Goal: Transaction & Acquisition: Purchase product/service

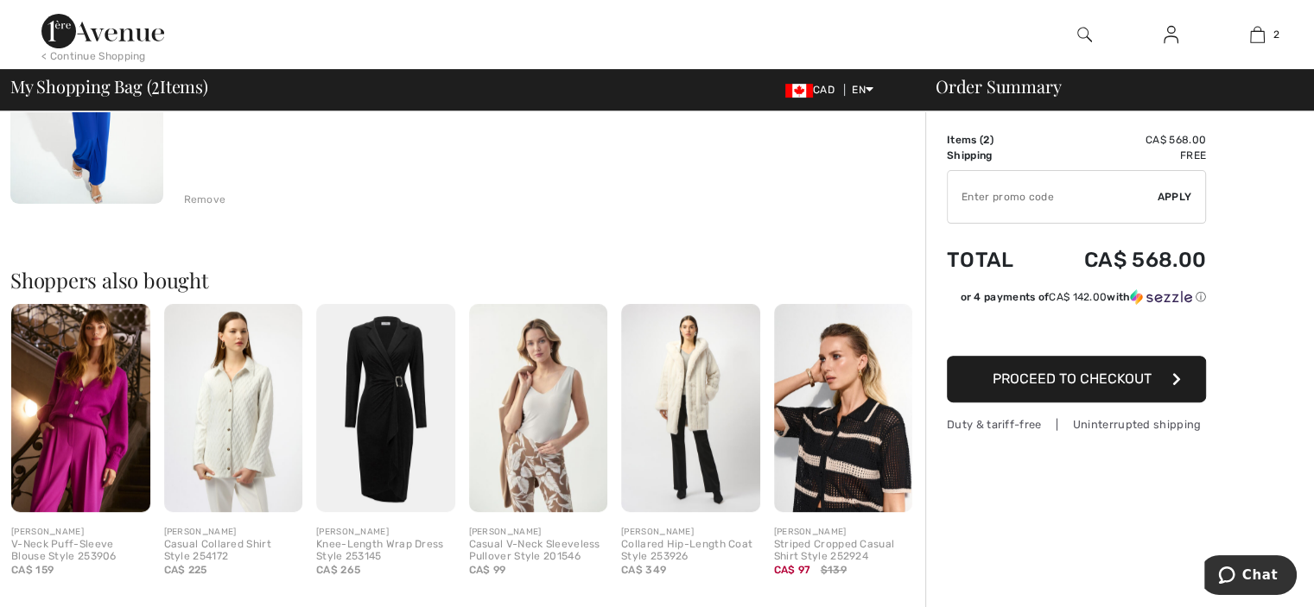
scroll to position [605, 0]
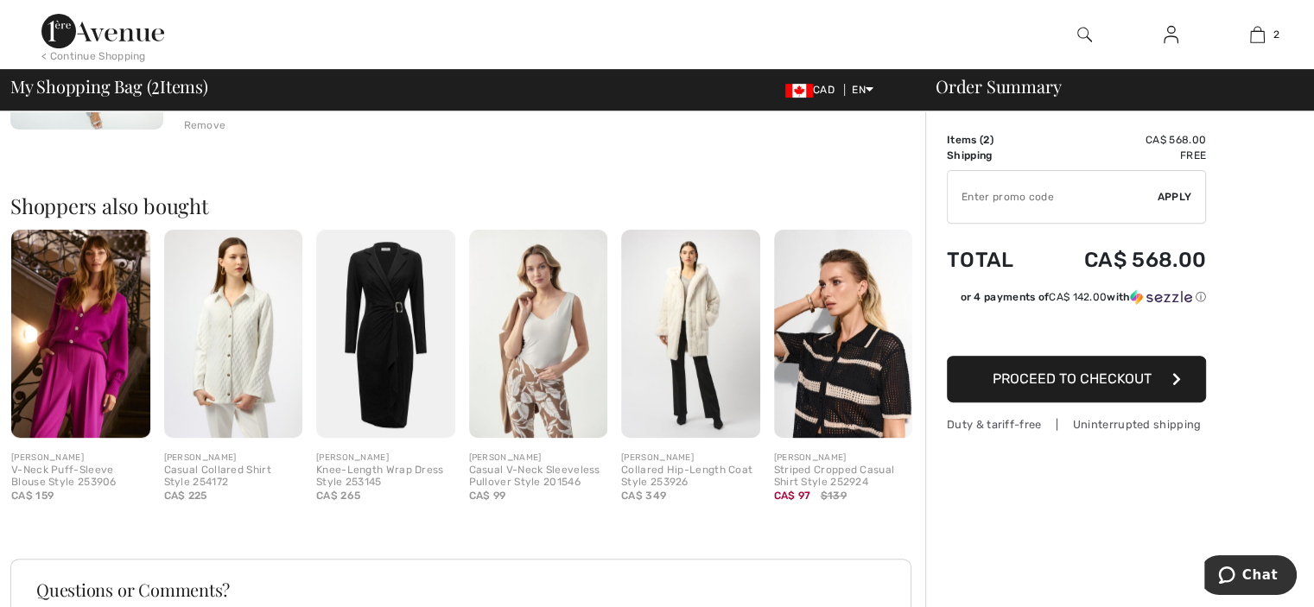
click at [232, 286] on img at bounding box center [233, 334] width 139 height 208
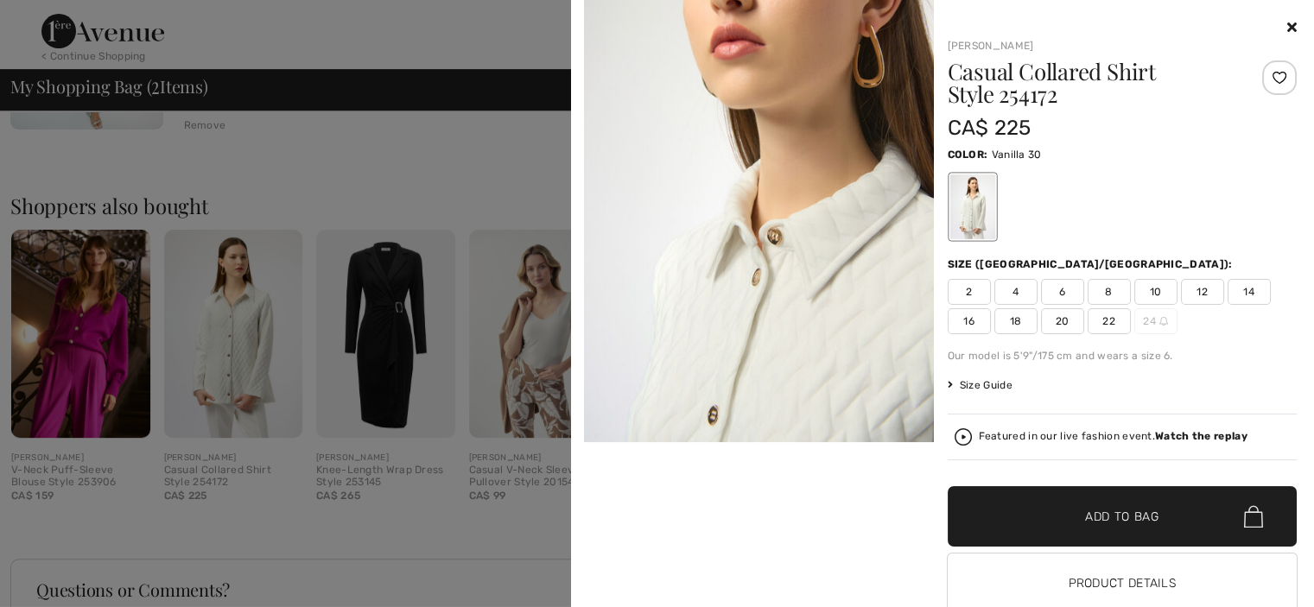
click at [1287, 27] on icon at bounding box center [1292, 27] width 10 height 14
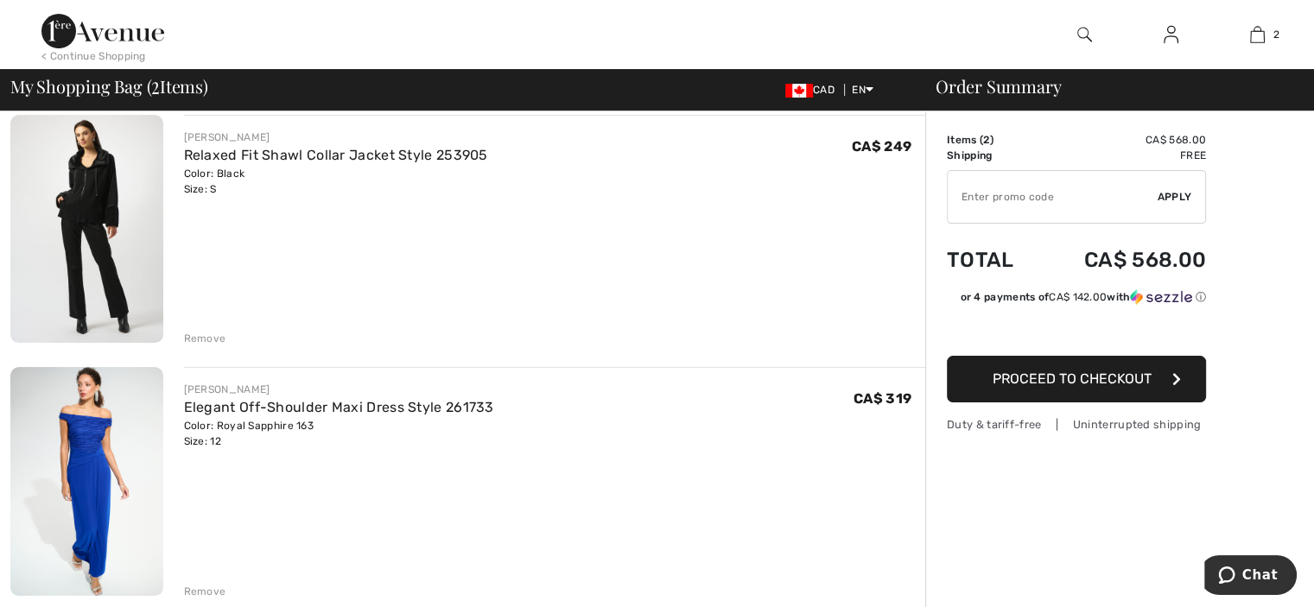
scroll to position [0, 0]
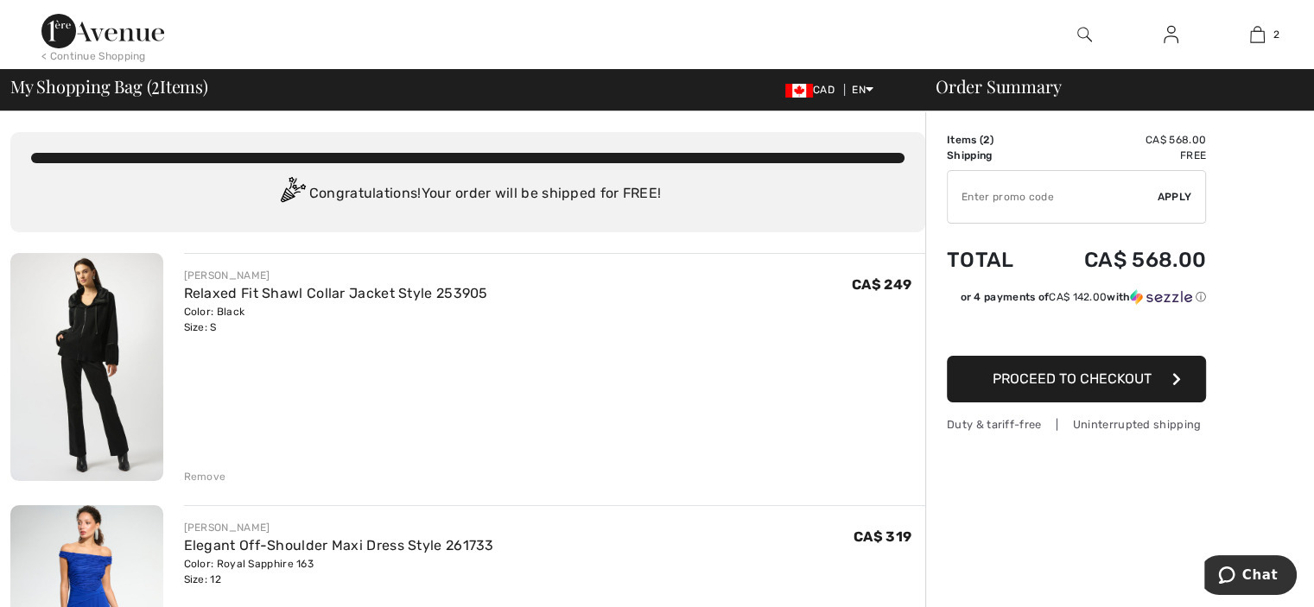
click at [104, 296] on img at bounding box center [86, 367] width 153 height 228
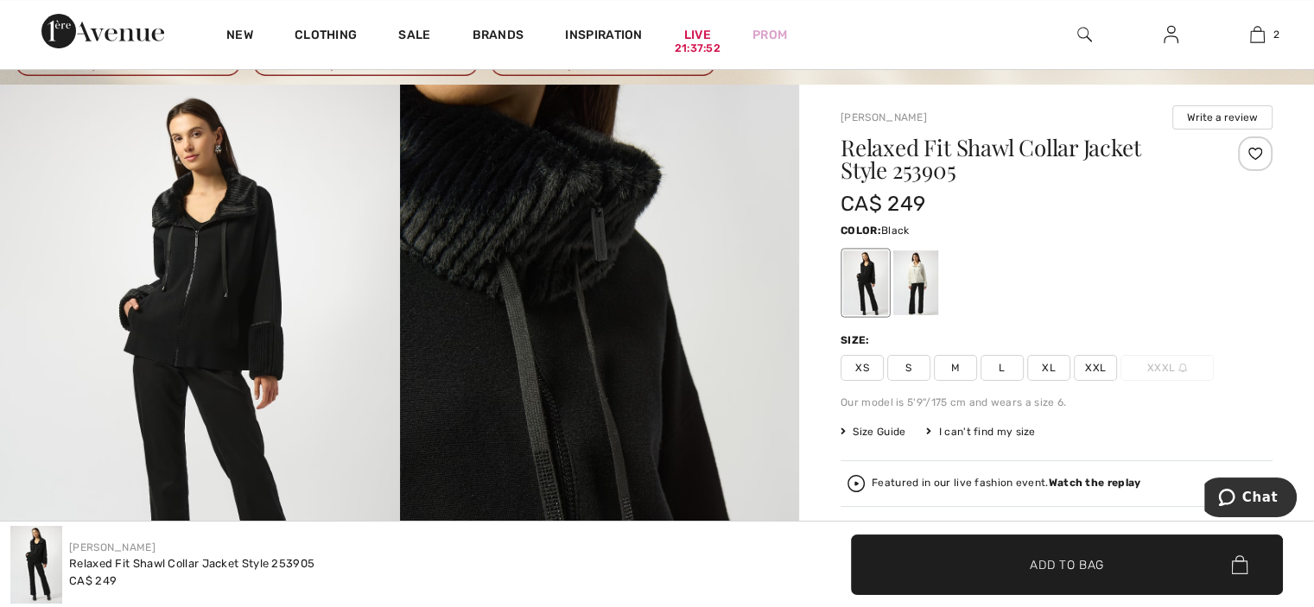
scroll to position [173, 0]
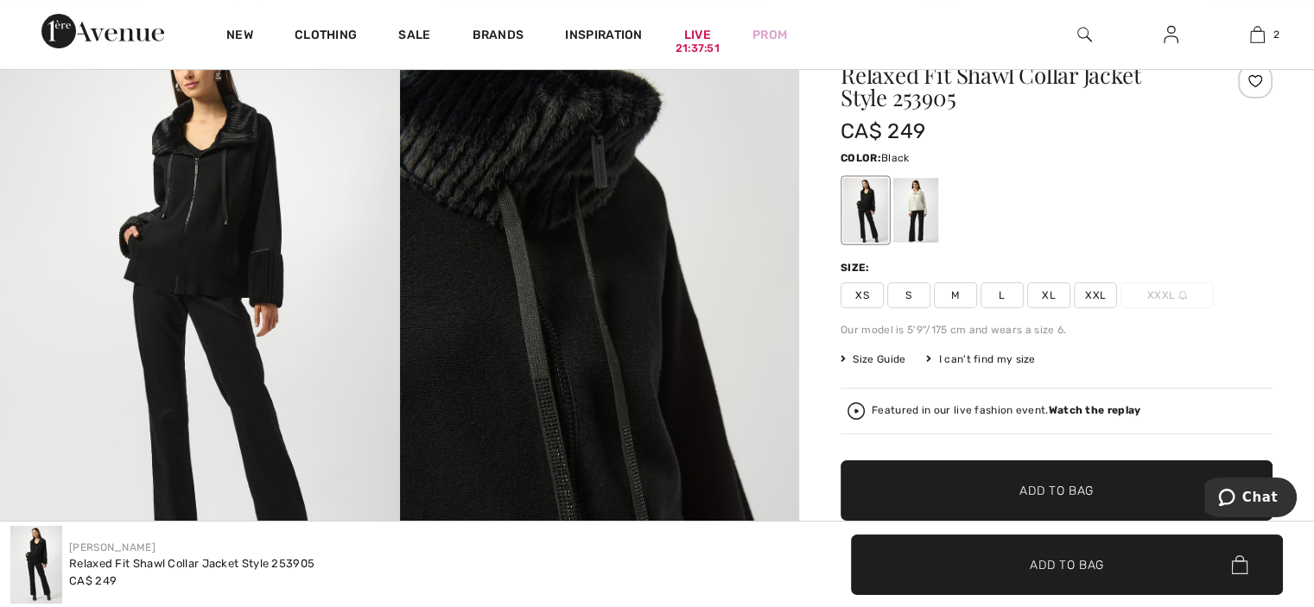
click at [639, 272] on img at bounding box center [600, 311] width 400 height 599
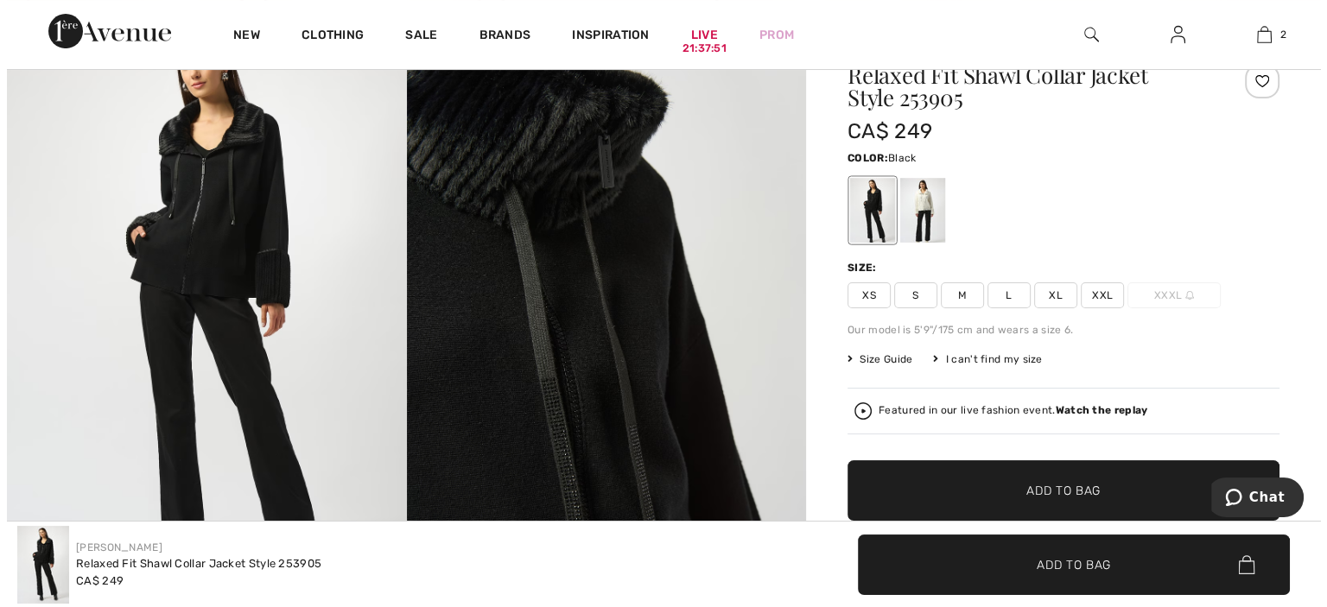
scroll to position [174, 0]
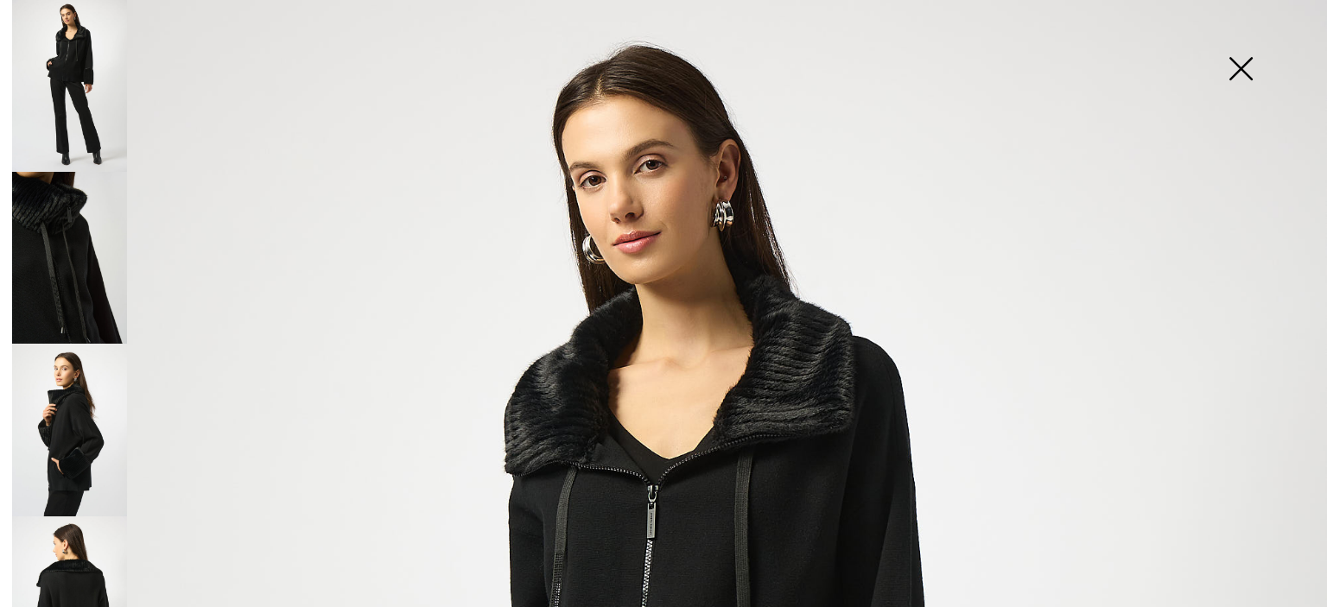
click at [58, 397] on img at bounding box center [69, 430] width 115 height 172
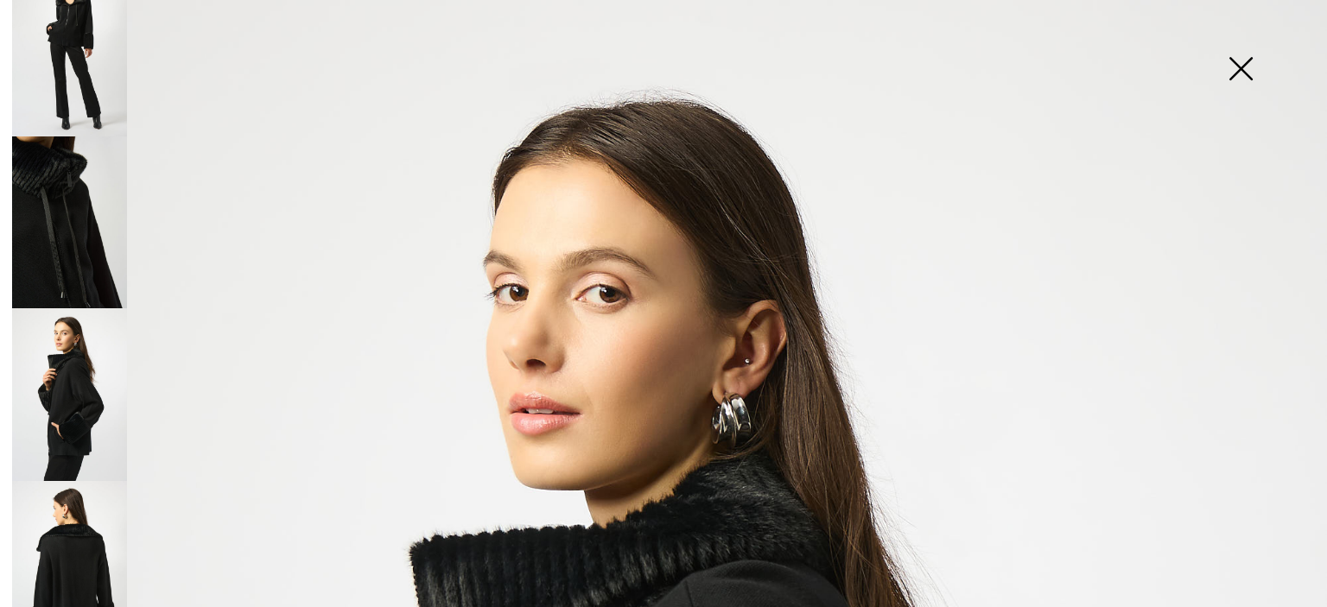
scroll to position [55, 0]
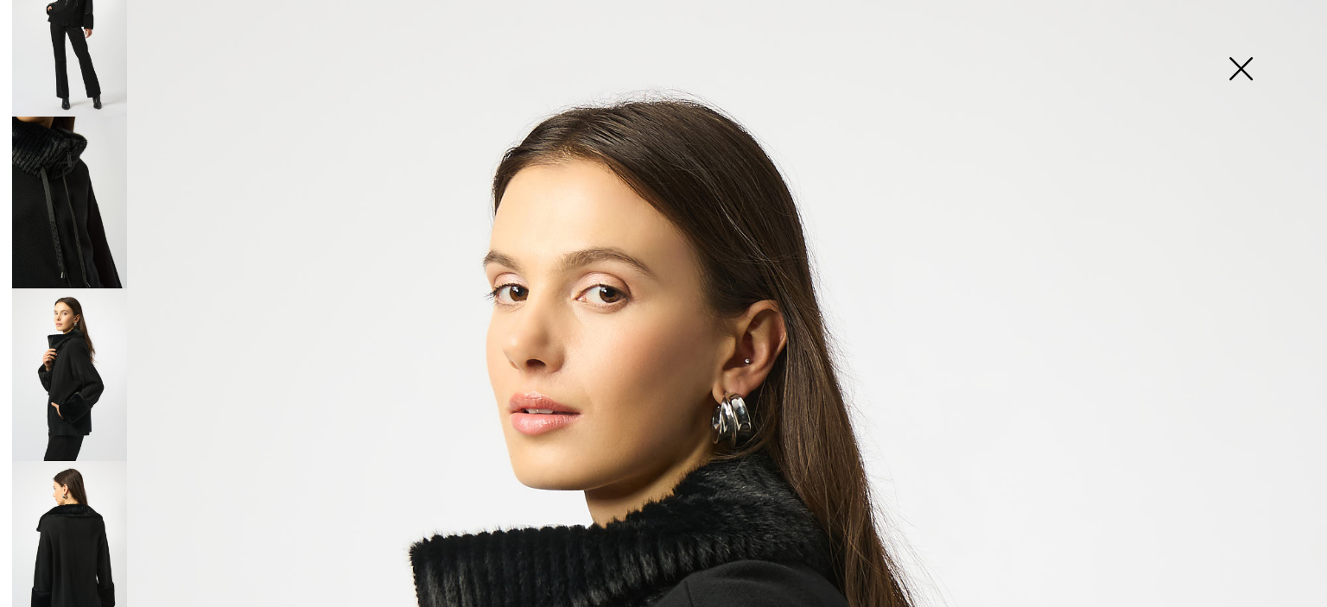
click at [50, 523] on img at bounding box center [69, 547] width 115 height 172
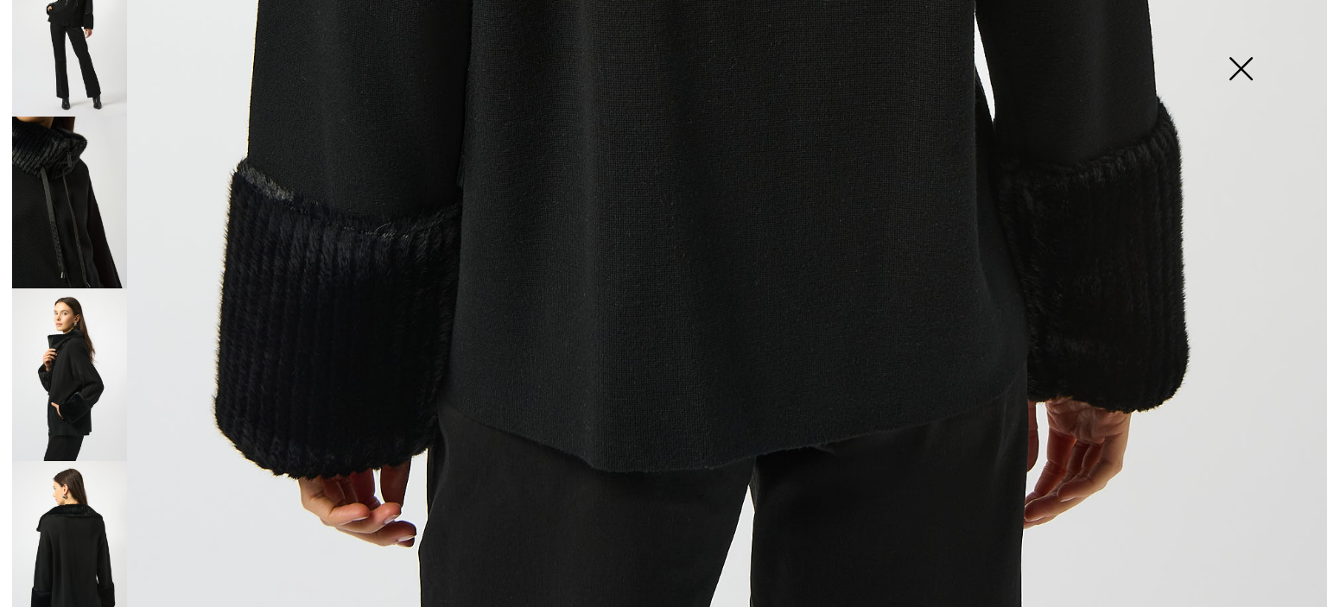
scroll to position [1361, 0]
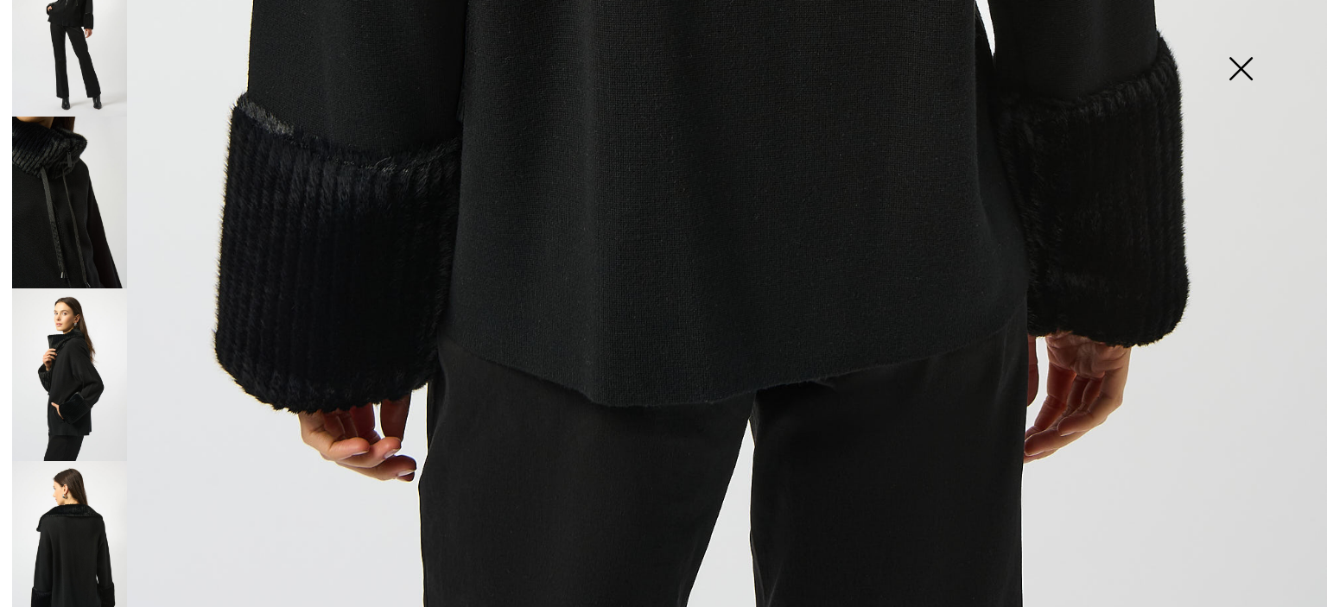
click at [83, 174] on img at bounding box center [69, 203] width 115 height 172
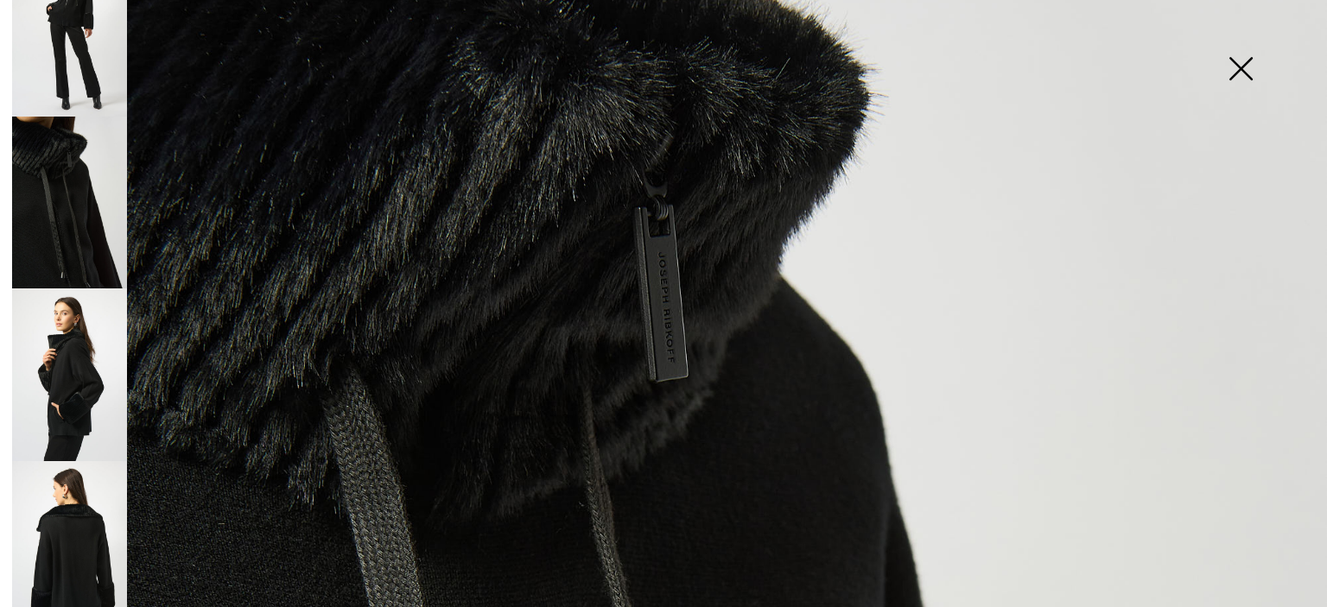
scroll to position [66, 0]
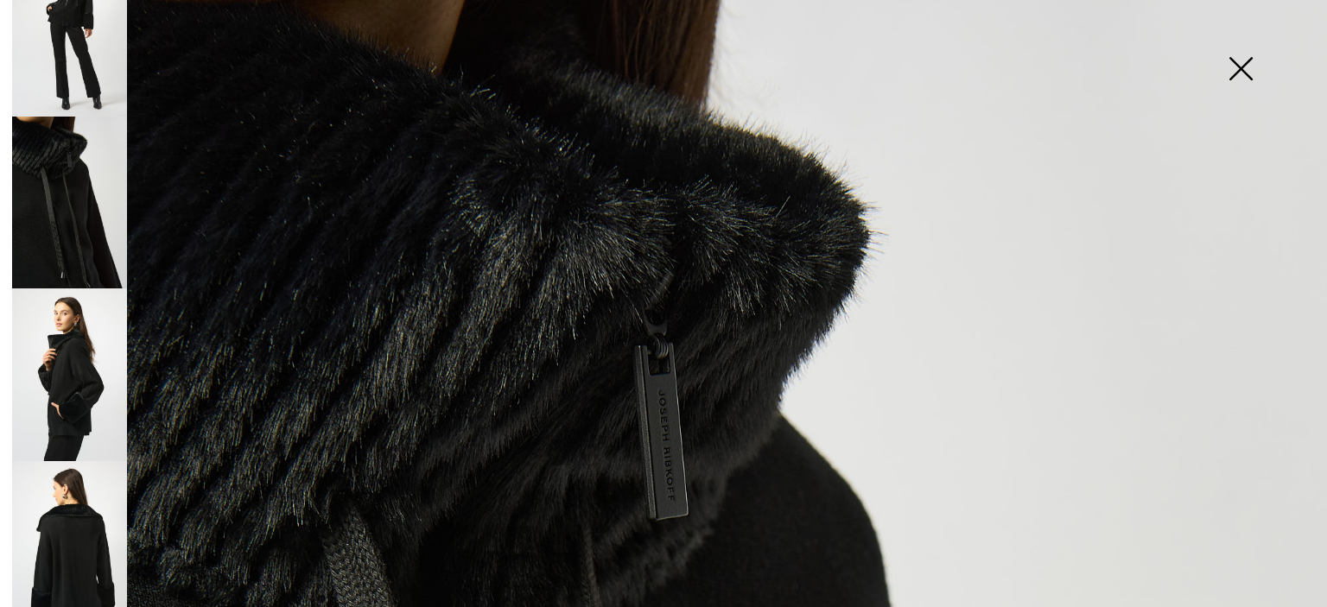
click at [92, 25] on img at bounding box center [69, 31] width 115 height 172
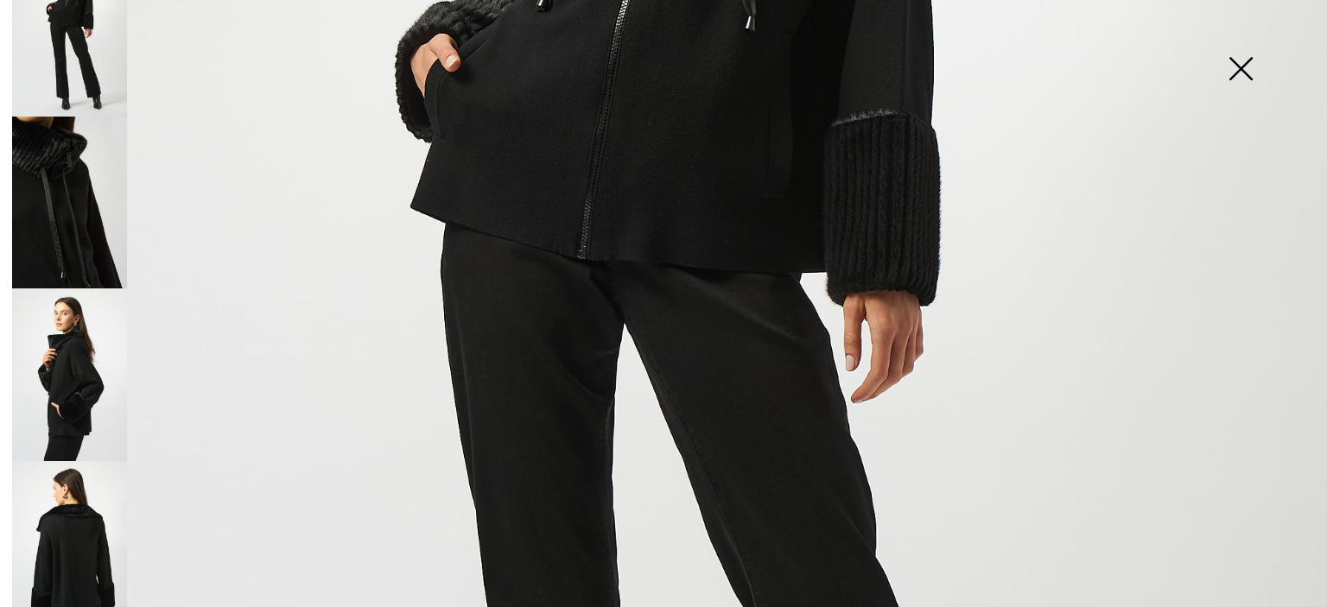
scroll to position [757, 0]
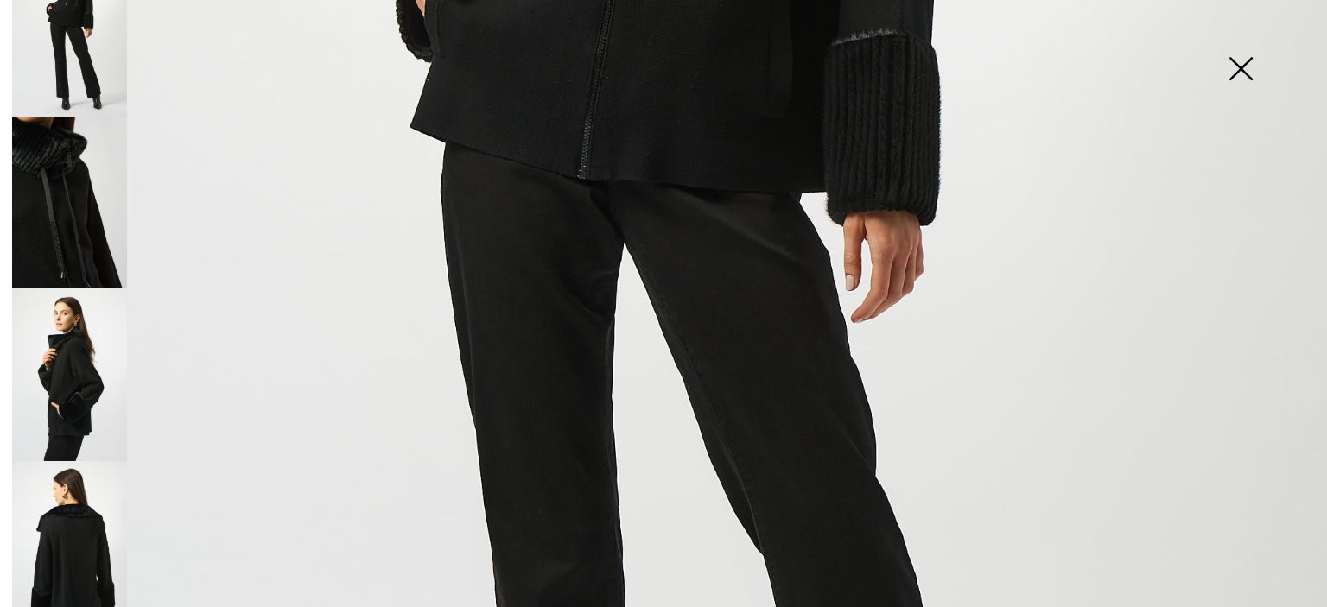
click at [66, 205] on img at bounding box center [69, 203] width 115 height 172
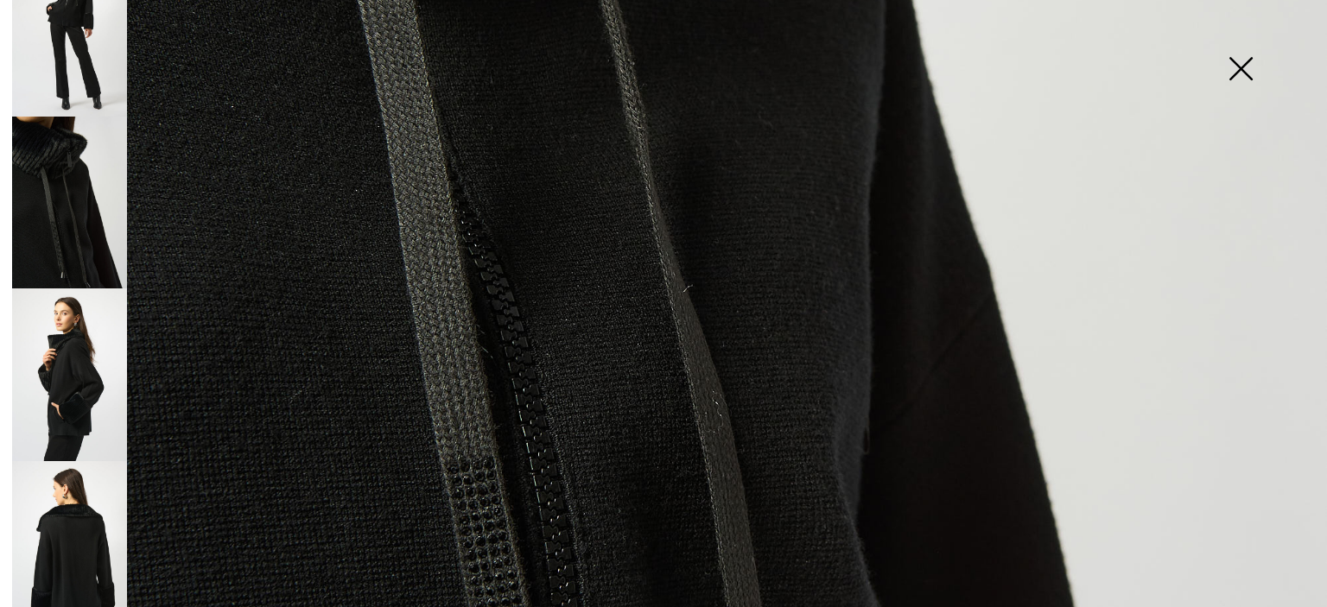
click at [1244, 67] on img at bounding box center [1240, 70] width 86 height 89
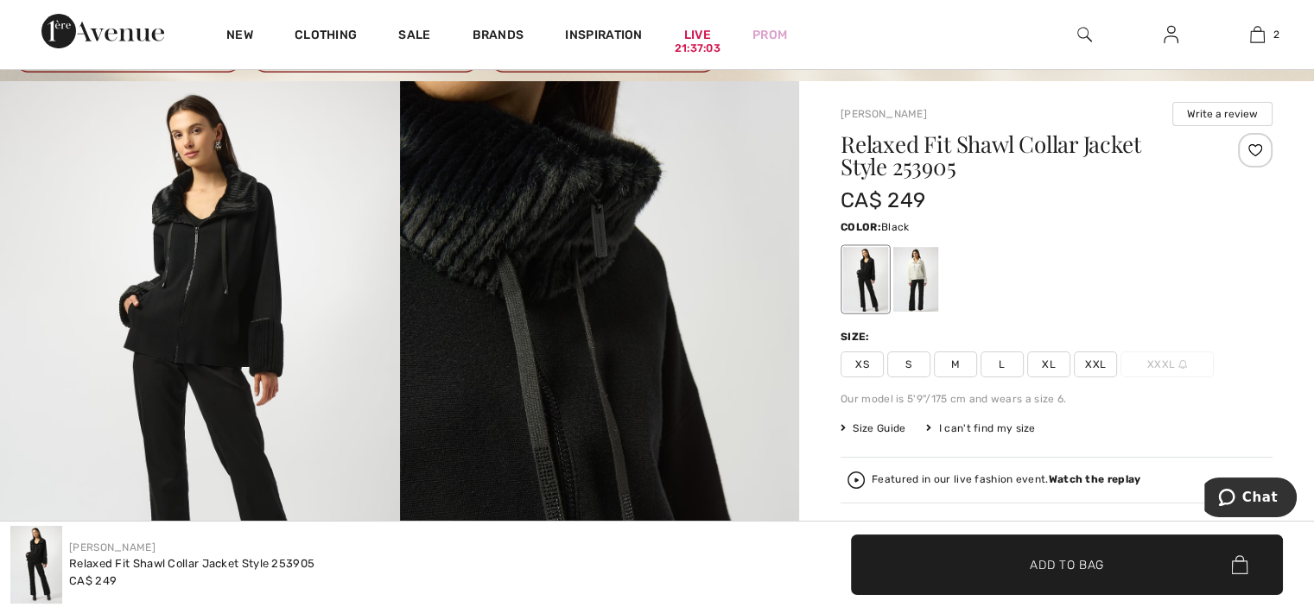
scroll to position [0, 0]
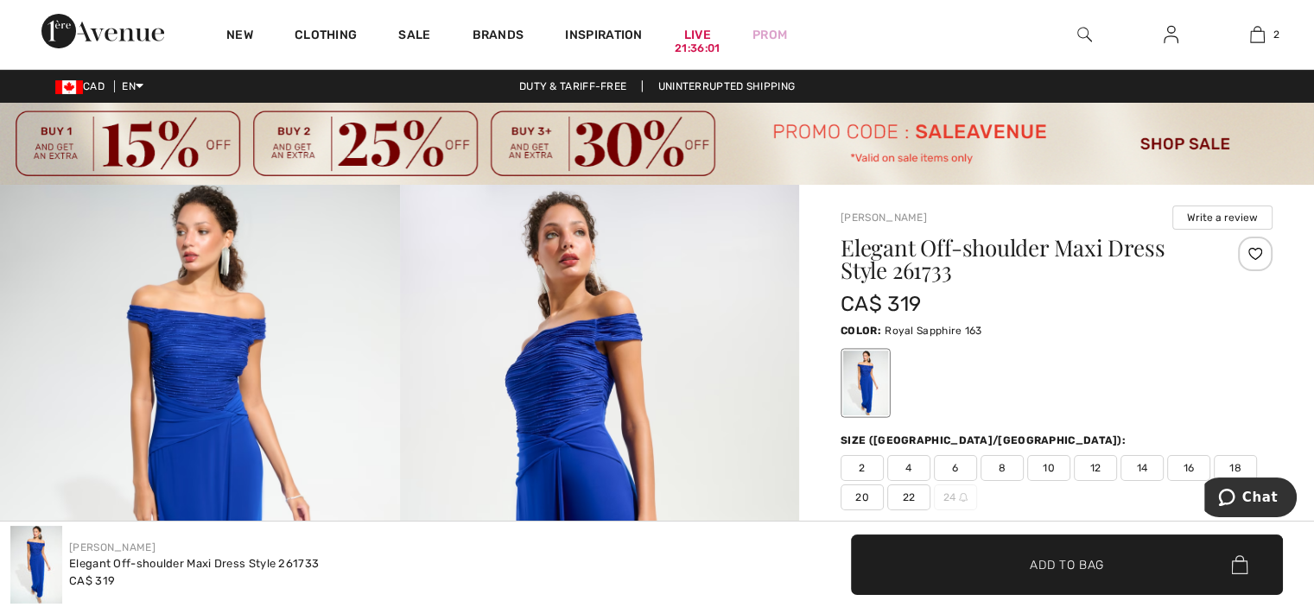
click at [922, 22] on div "New Clothing Sale Brands Inspiration Live 21:36:01 Prom 2 Added to Bag Joseph R…" at bounding box center [657, 34] width 1314 height 69
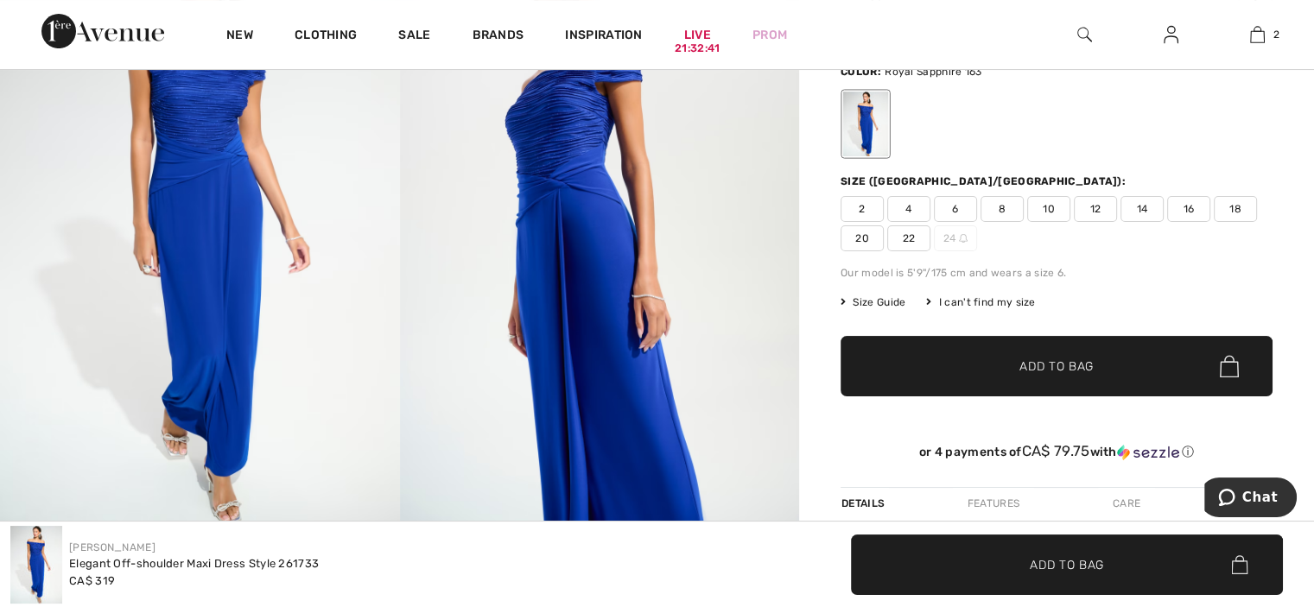
scroll to position [173, 0]
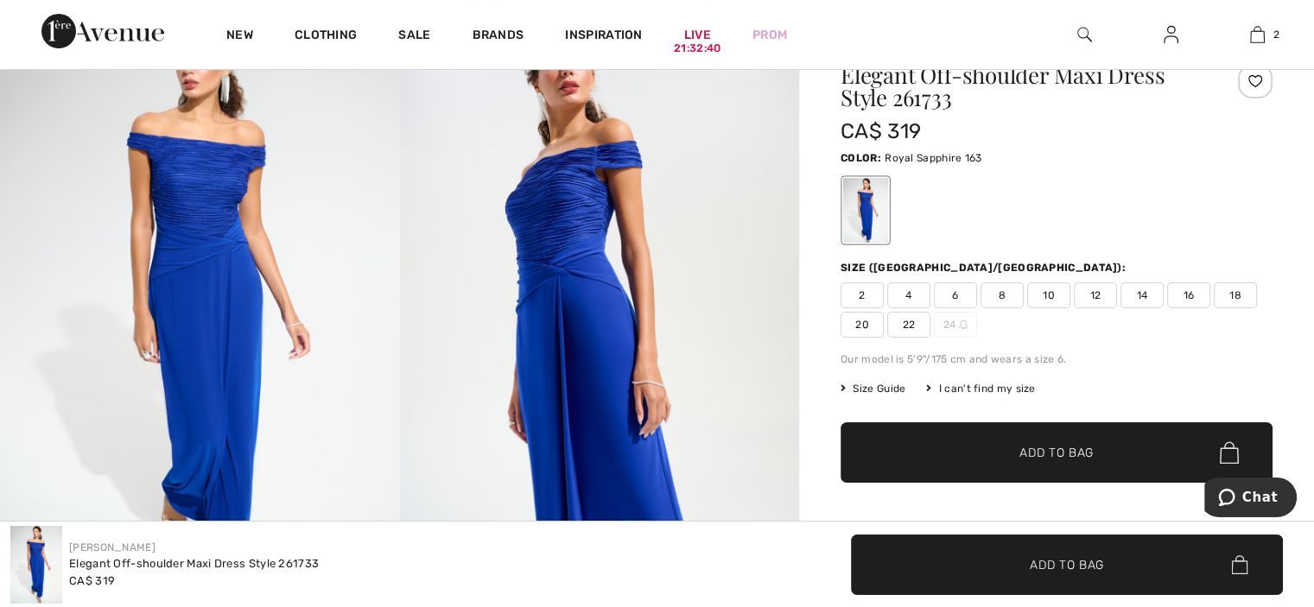
click at [878, 210] on div at bounding box center [865, 210] width 45 height 65
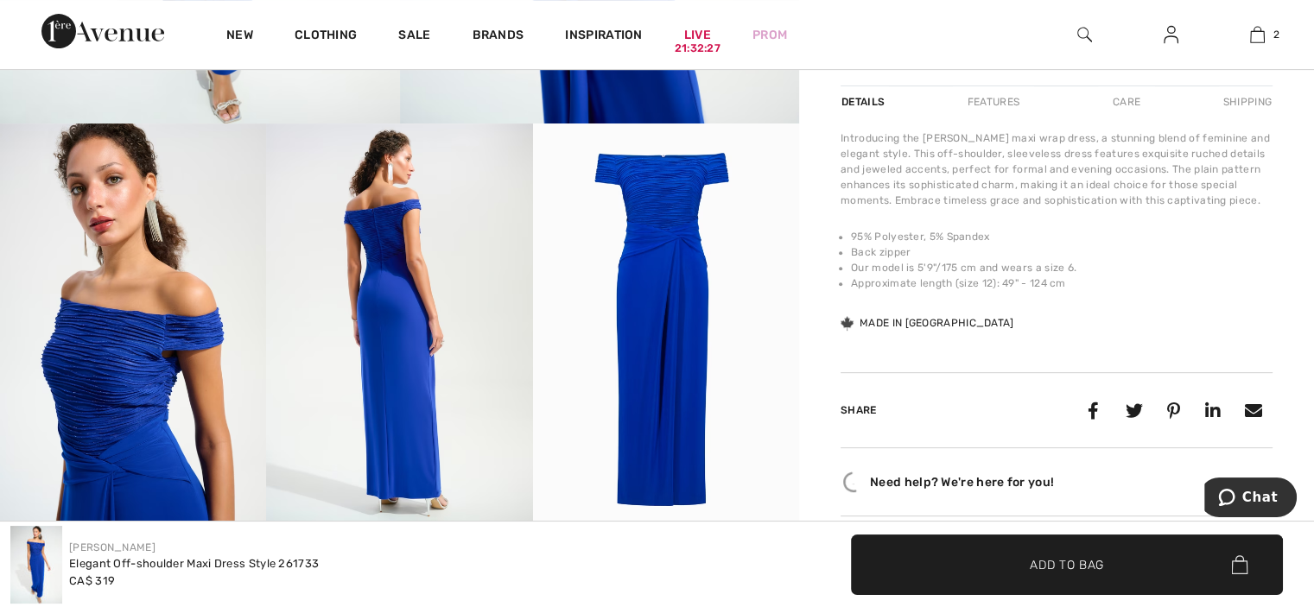
scroll to position [691, 0]
